Goal: Task Accomplishment & Management: Manage account settings

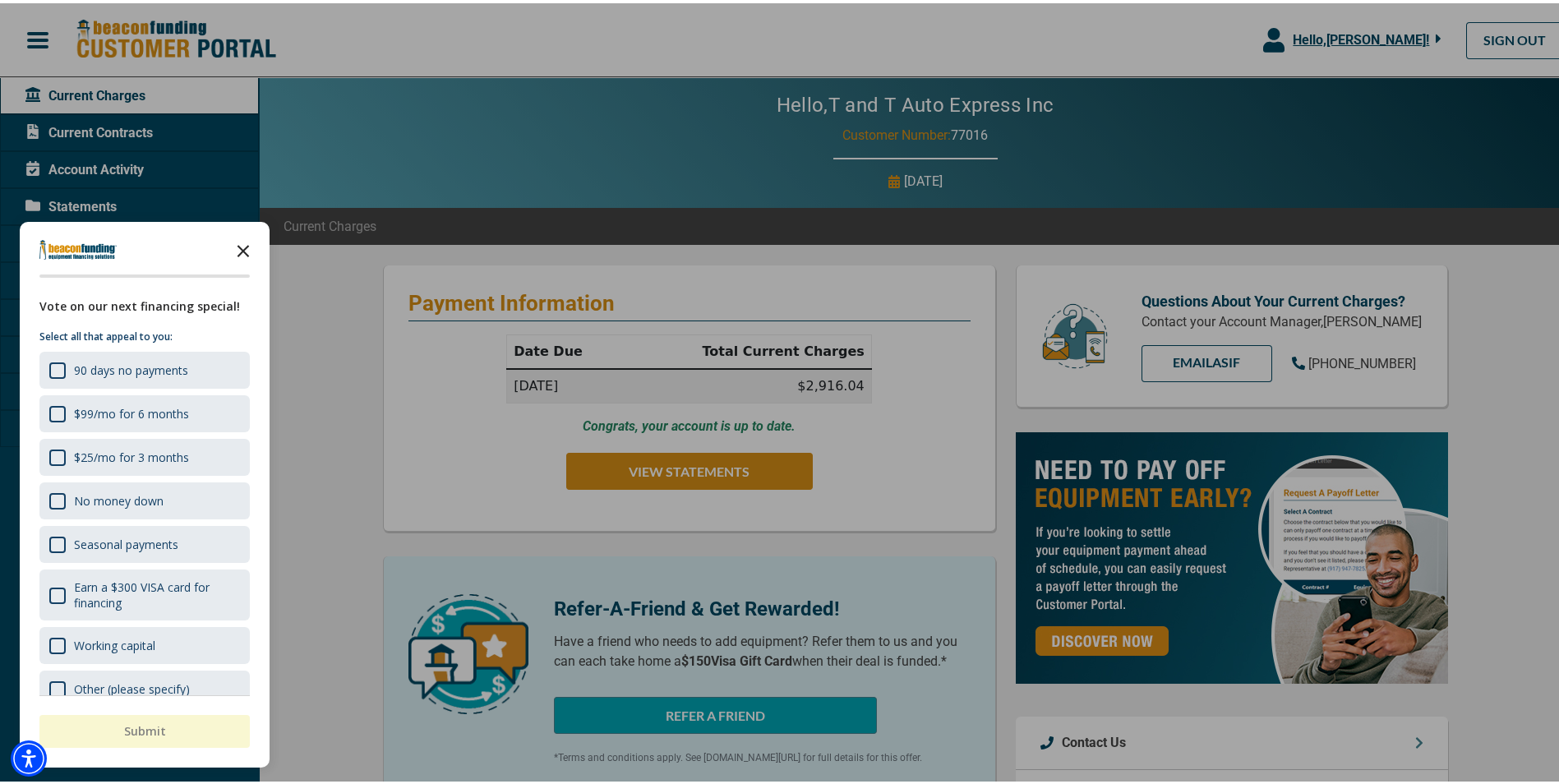
click at [239, 244] on polygon "Close the survey" at bounding box center [244, 247] width 12 height 12
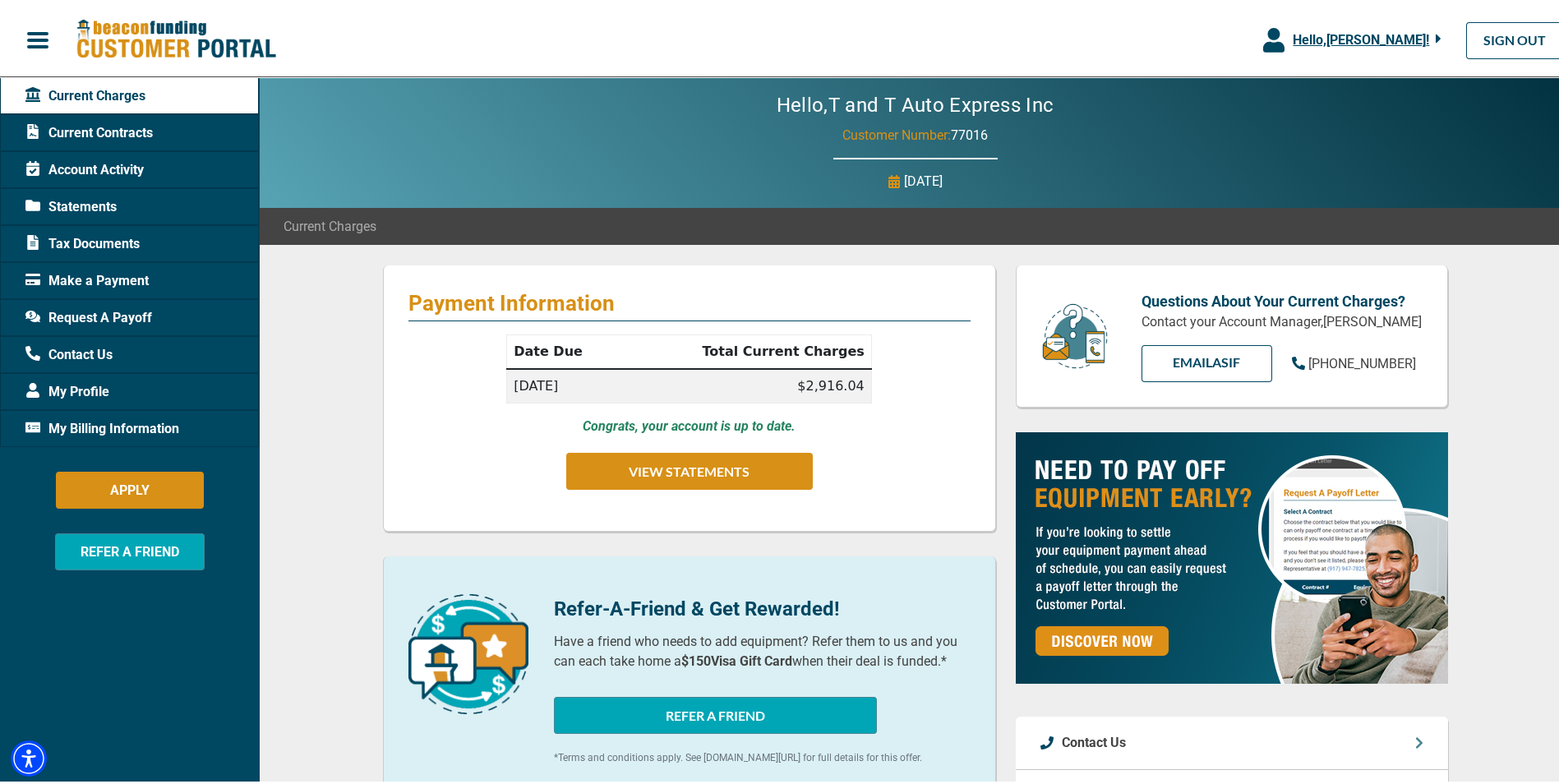
click at [87, 278] on span "Make a Payment" at bounding box center [87, 277] width 124 height 20
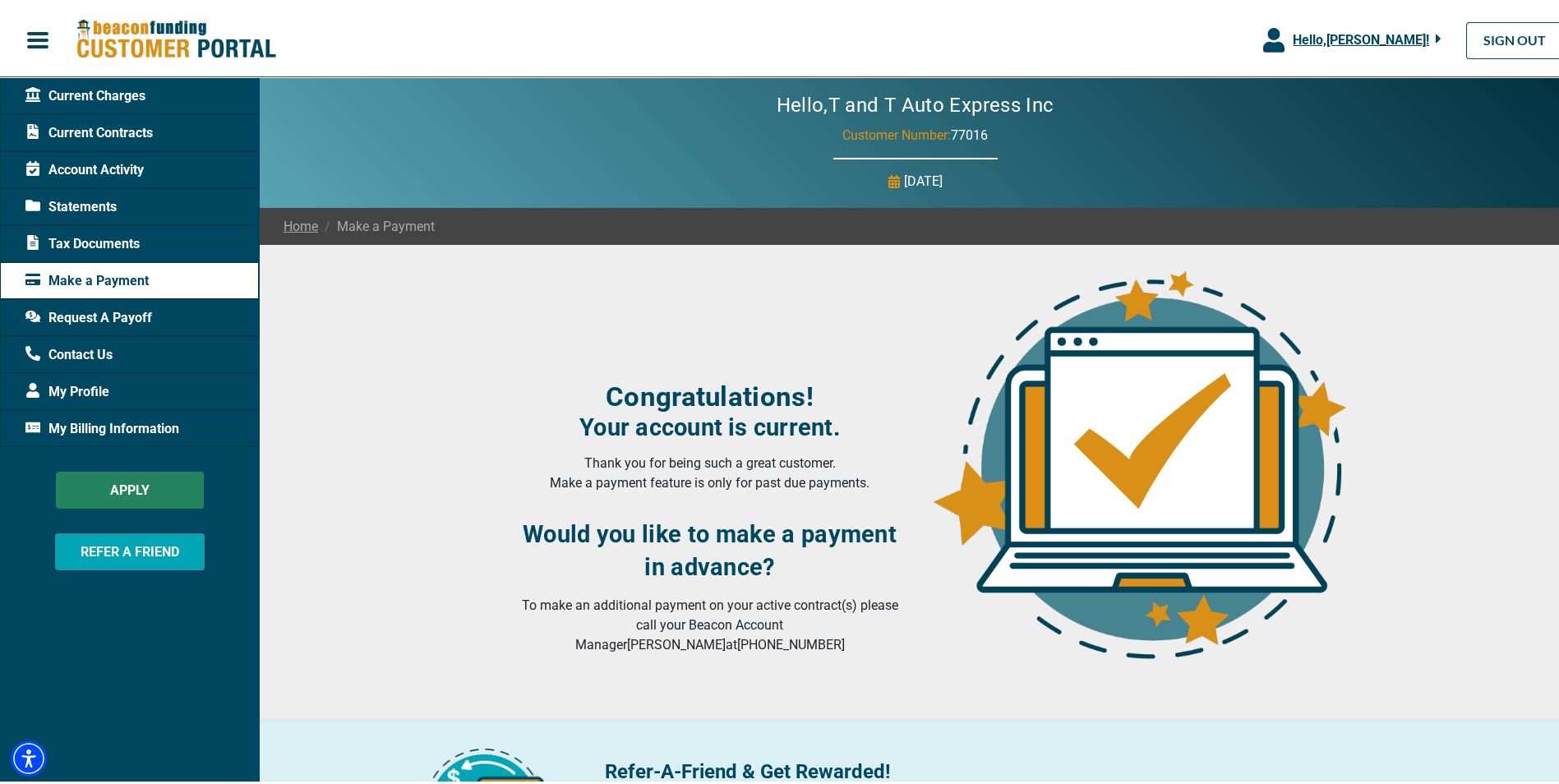
click at [131, 487] on button "APPLY" at bounding box center [129, 487] width 148 height 37
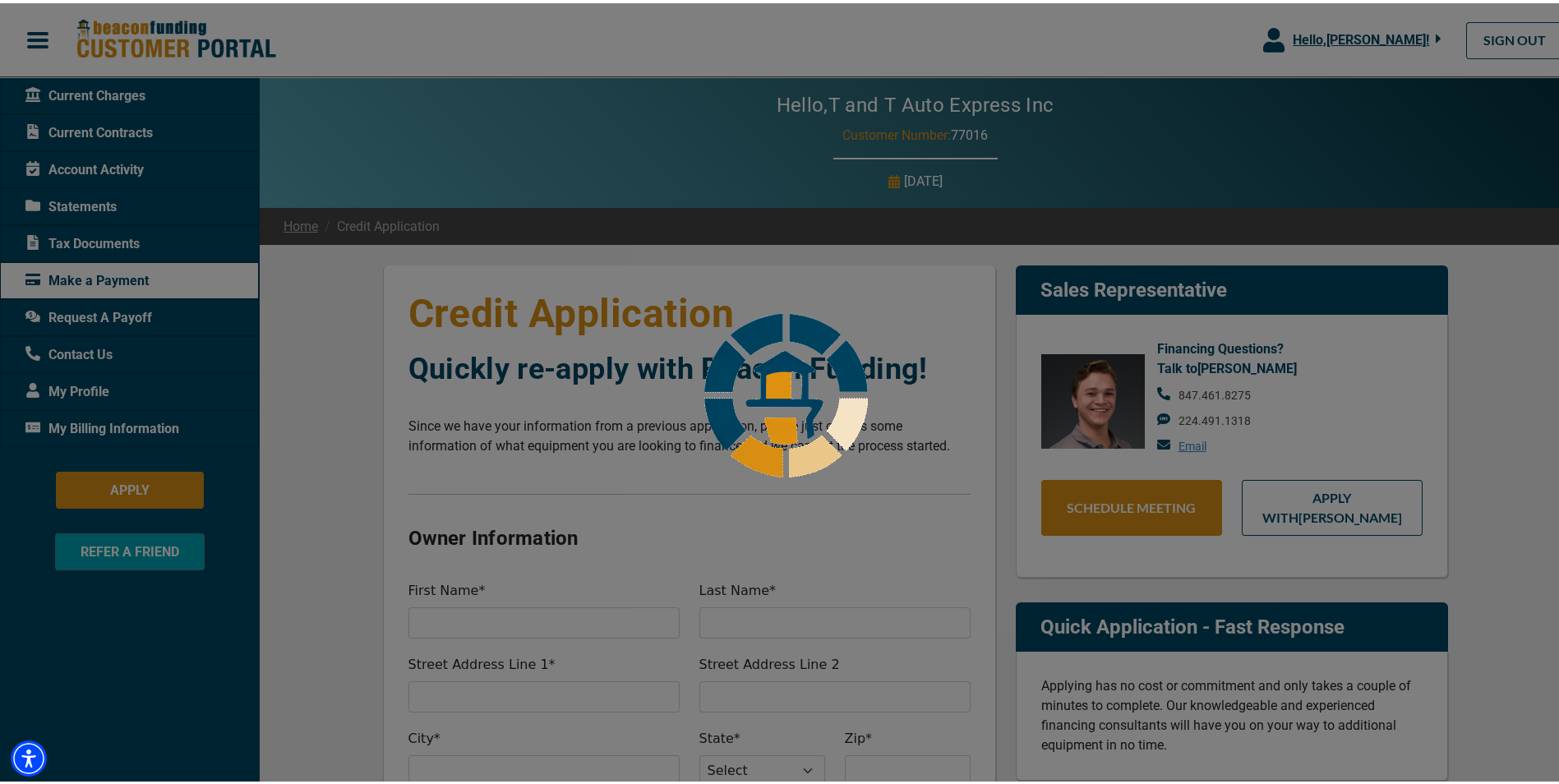
select select "11"
select select "1"
select select "23"
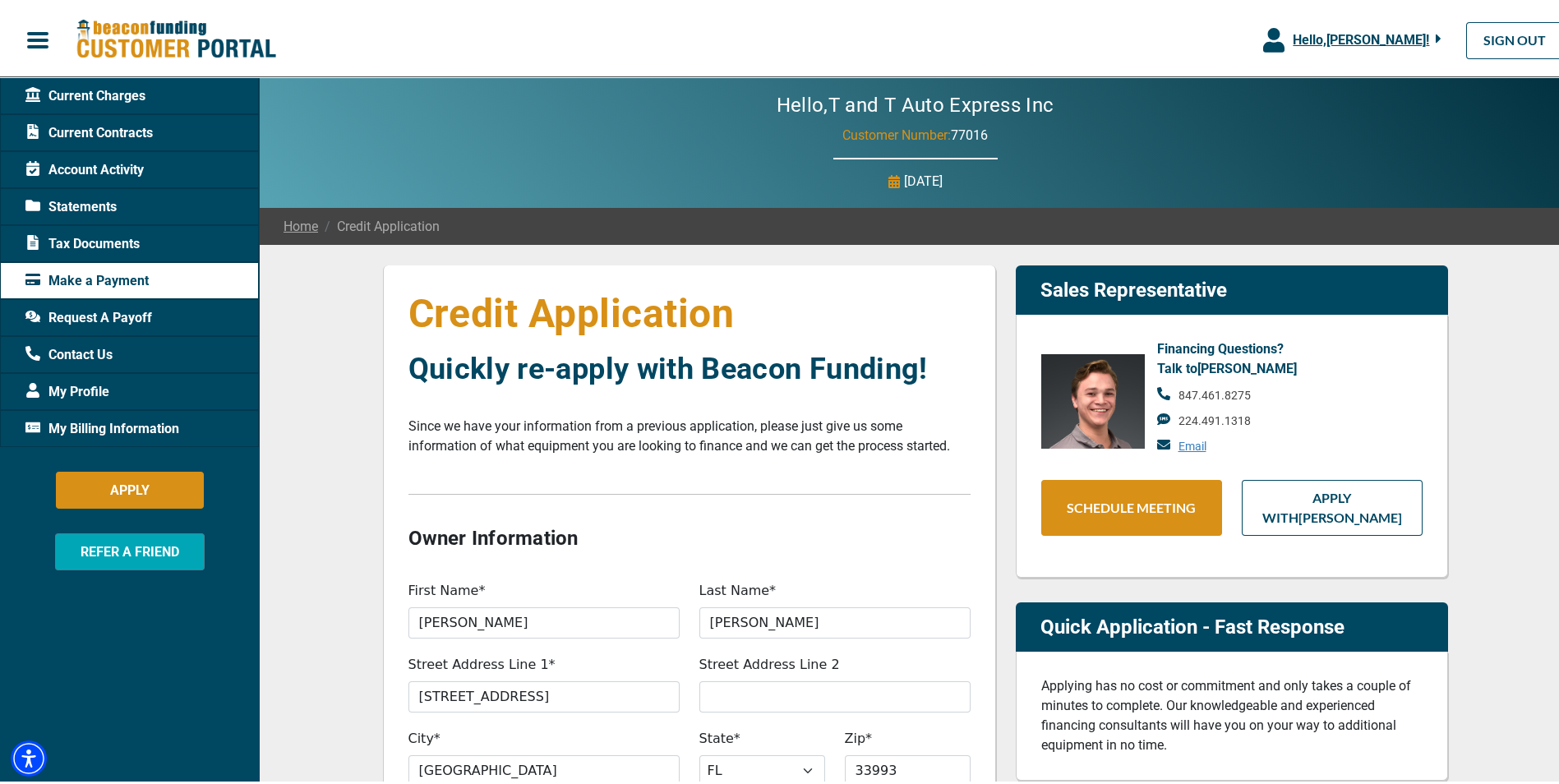
type input "100%"
click at [109, 426] on span "My Billing Information" at bounding box center [103, 426] width 153 height 20
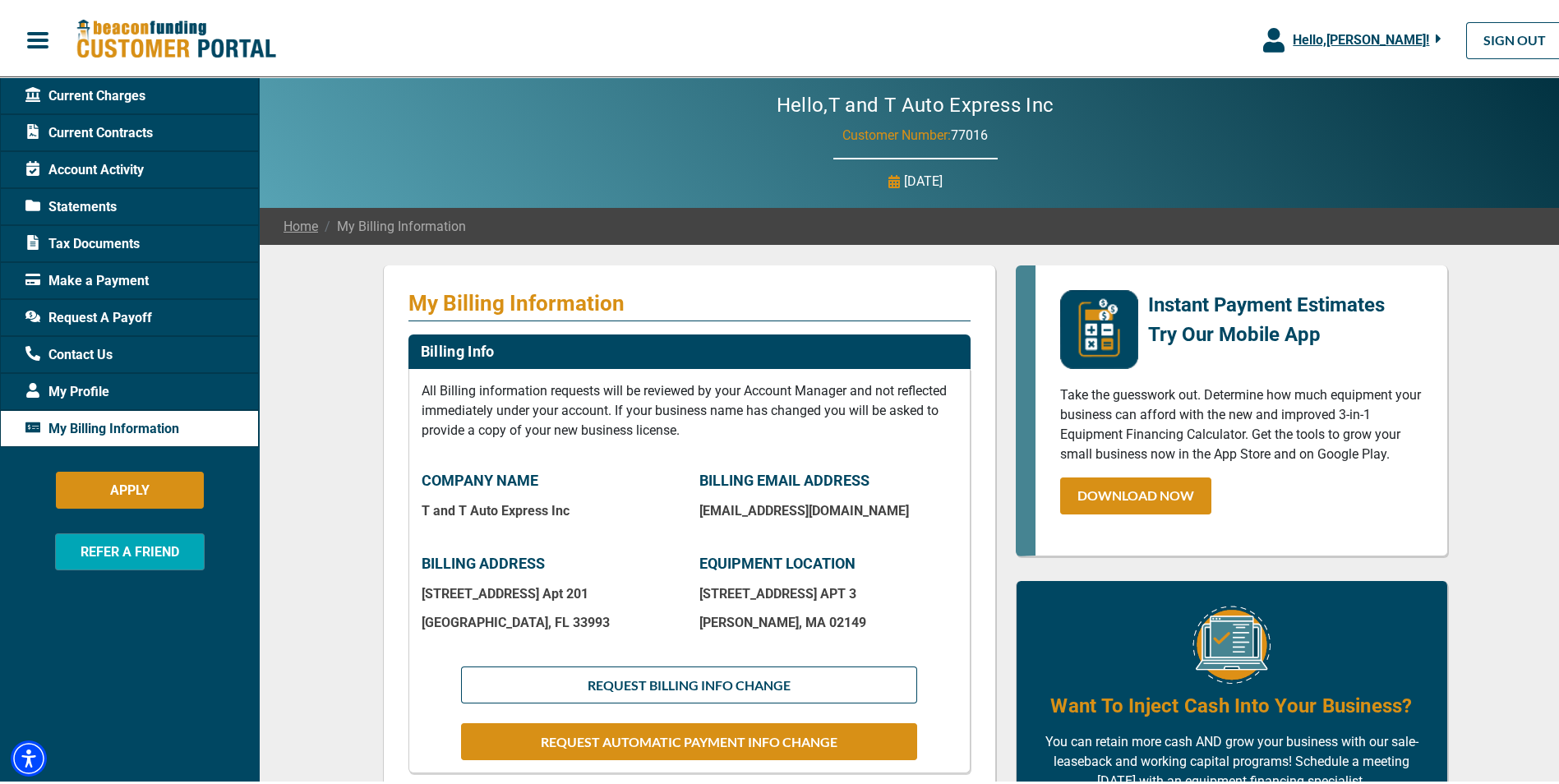
click at [89, 266] on div "Make a Payment" at bounding box center [129, 277] width 259 height 37
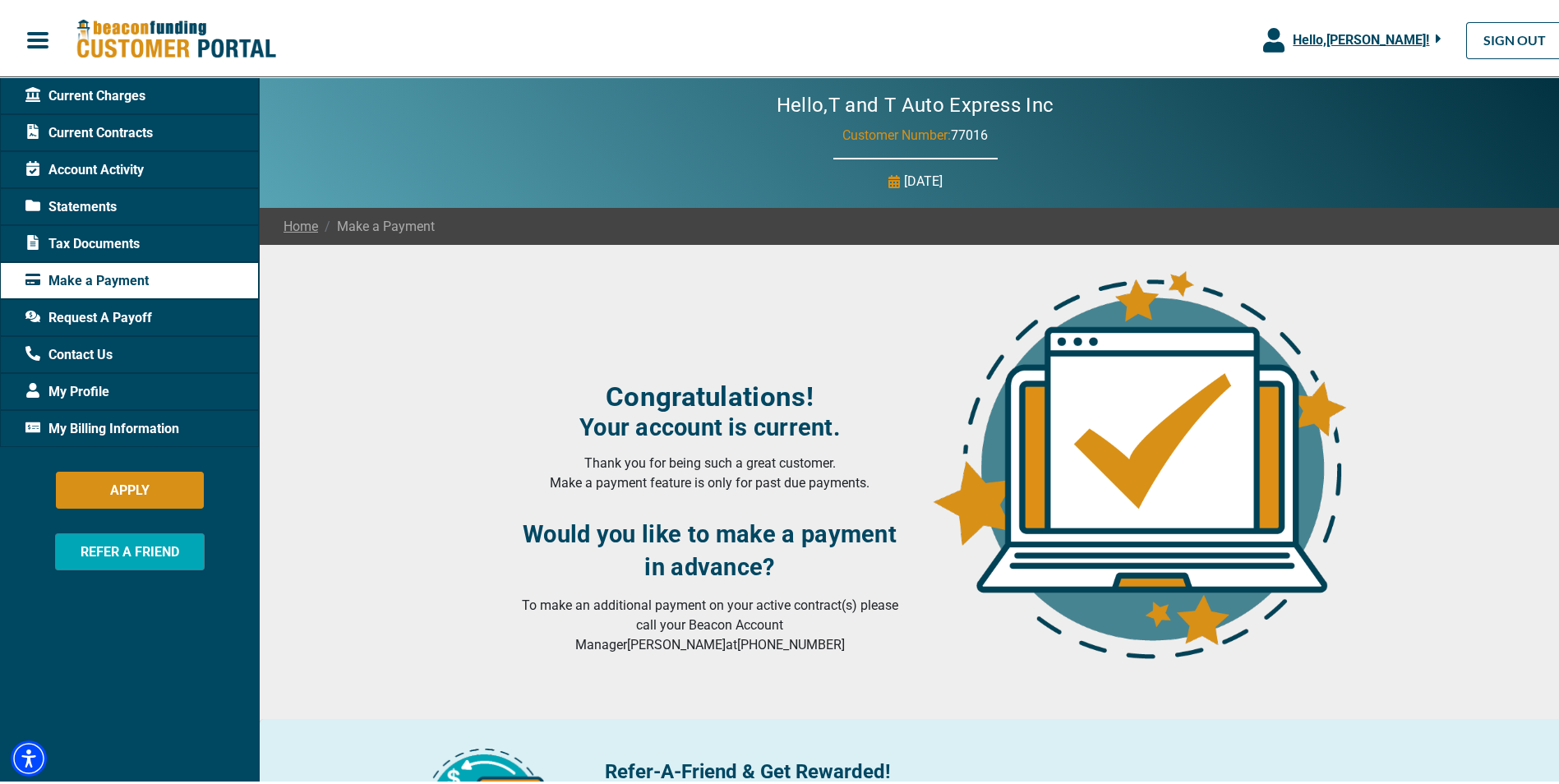
click at [101, 90] on span "Current Charges" at bounding box center [85, 93] width 120 height 20
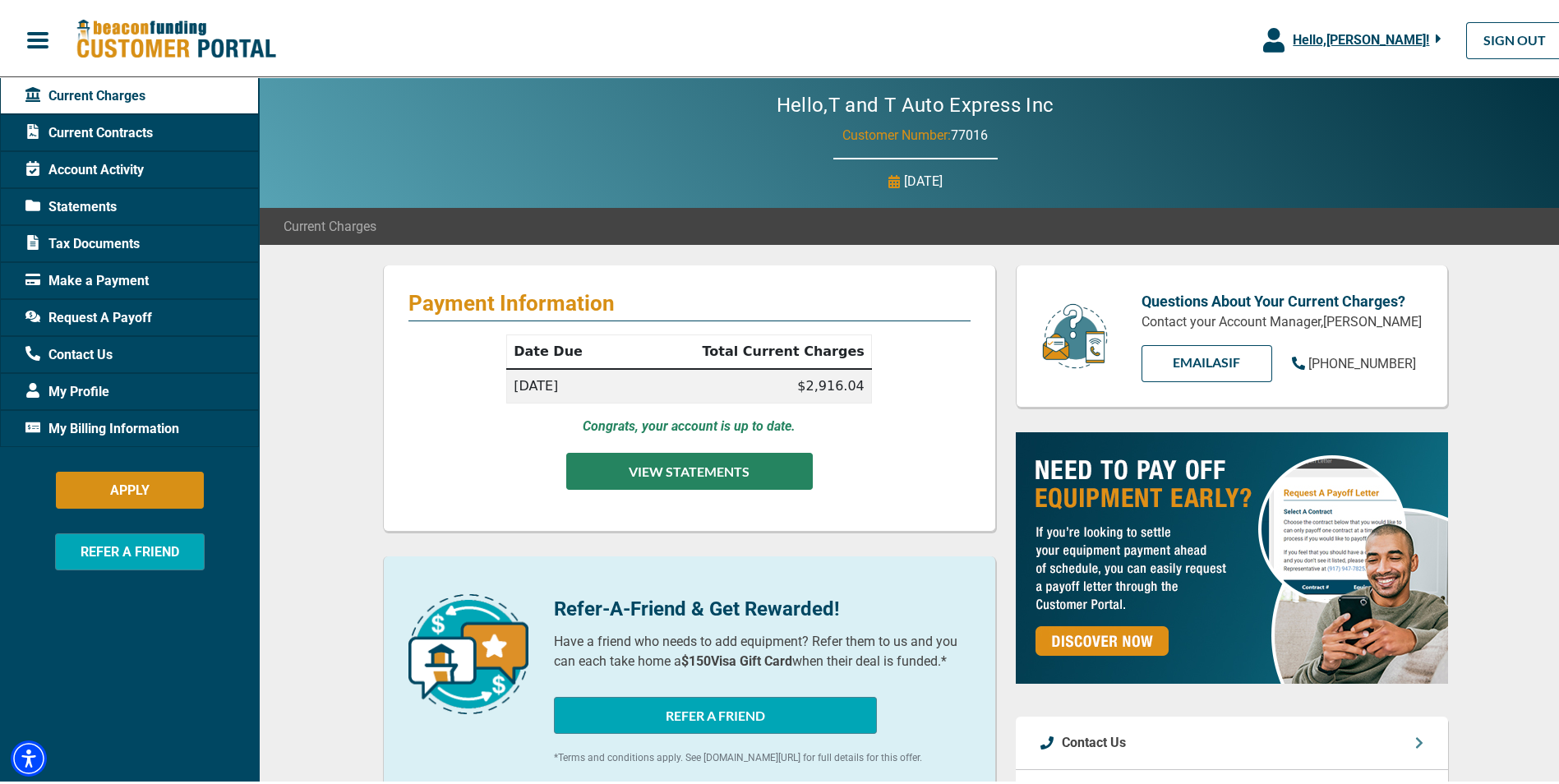
click at [673, 479] on button "VIEW STATEMENTS" at bounding box center [689, 468] width 246 height 37
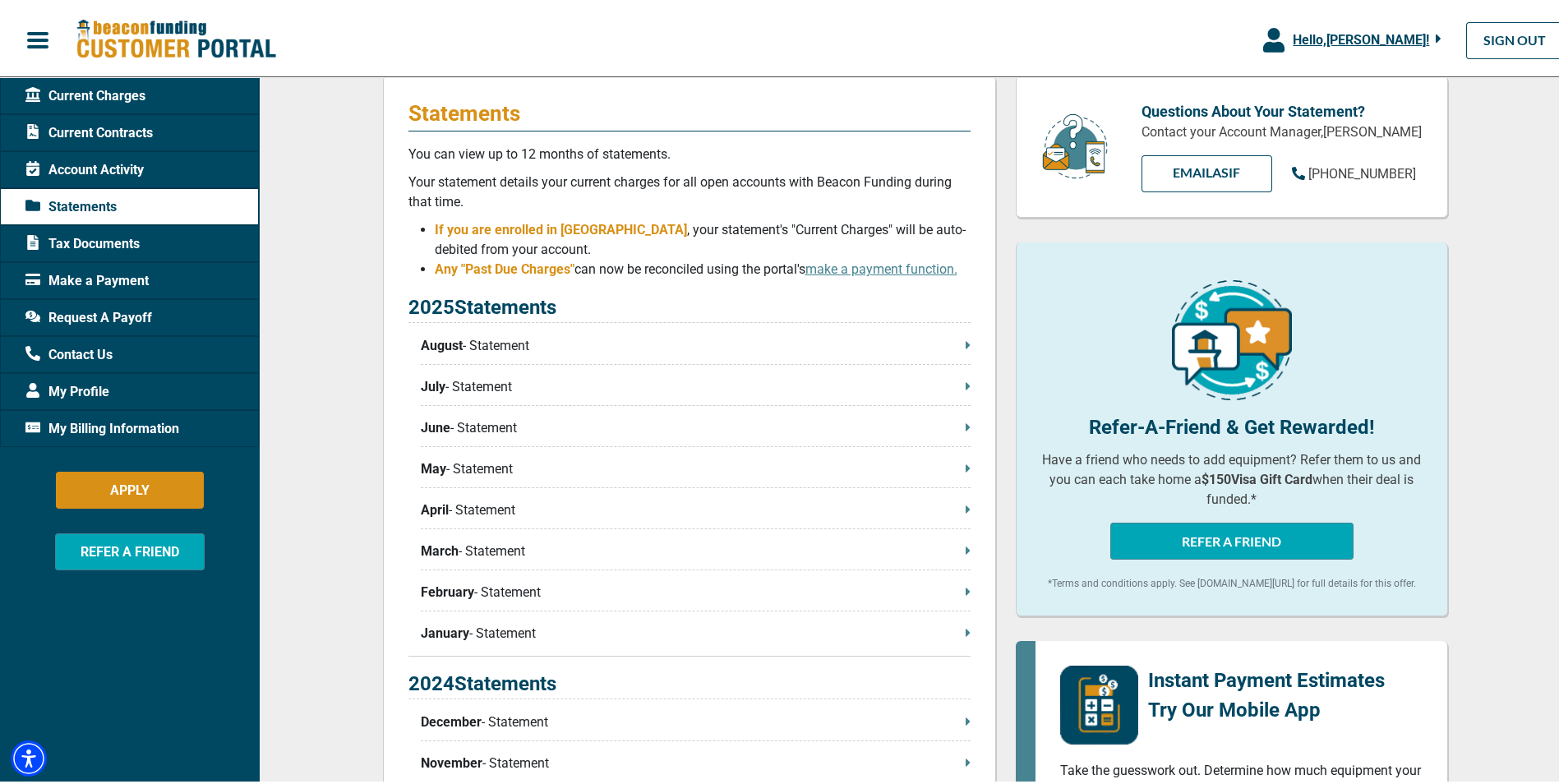
scroll to position [186, 0]
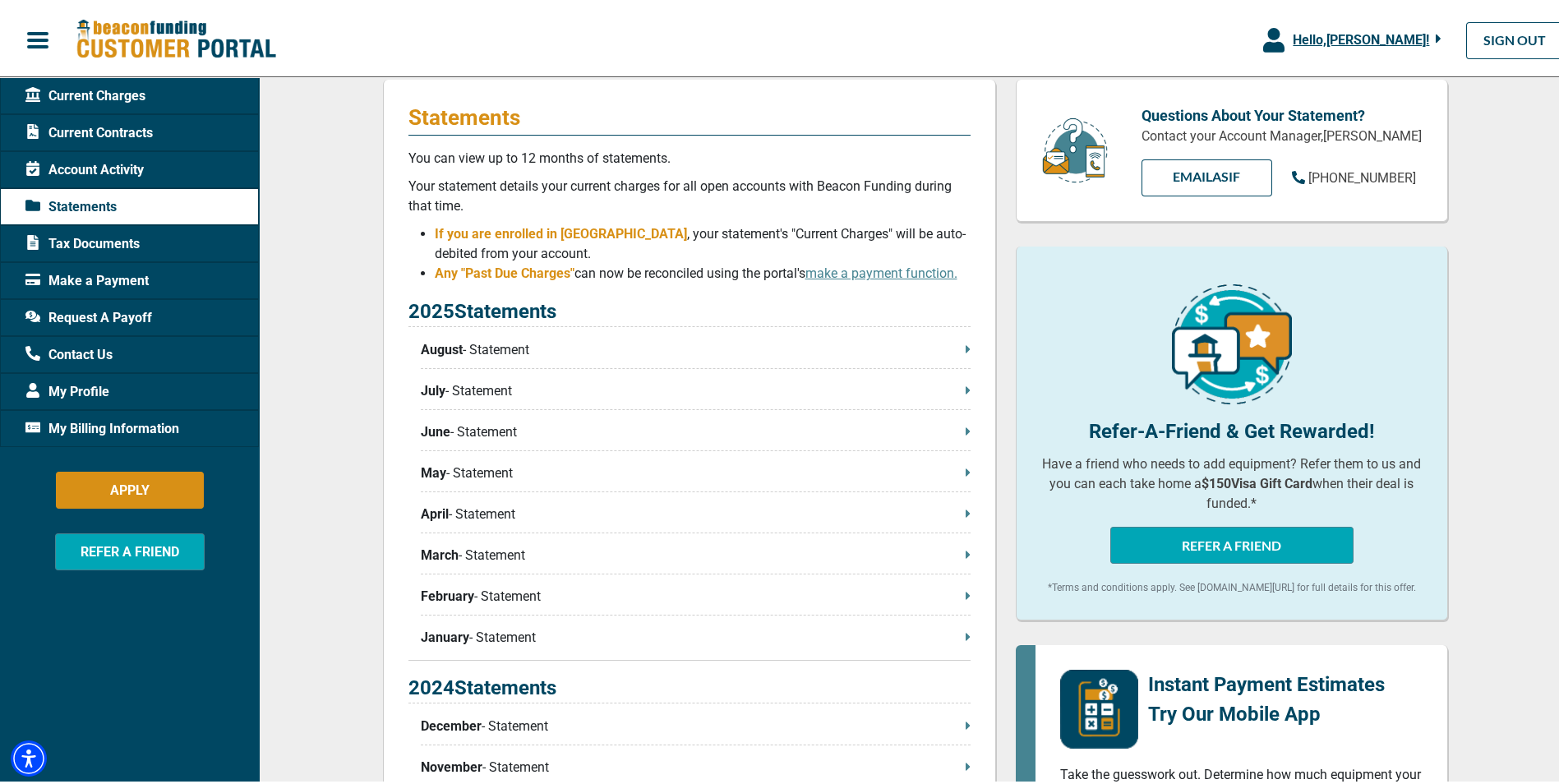
click at [965, 342] on div "Statements You can view up to 12 months of statements. Your statement details y…" at bounding box center [688, 512] width 613 height 871
click at [966, 346] on icon at bounding box center [967, 346] width 4 height 8
click at [89, 126] on span "Current Contracts" at bounding box center [89, 129] width 128 height 20
